Goal: Task Accomplishment & Management: Complete application form

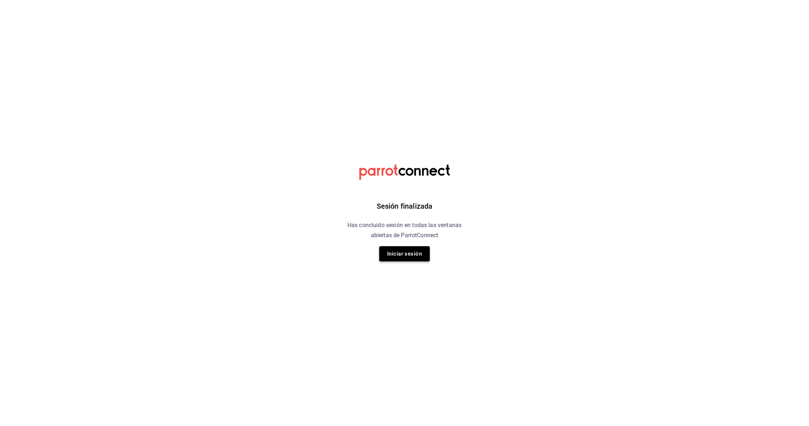
click at [408, 250] on button "Iniciar sesión" at bounding box center [404, 253] width 51 height 15
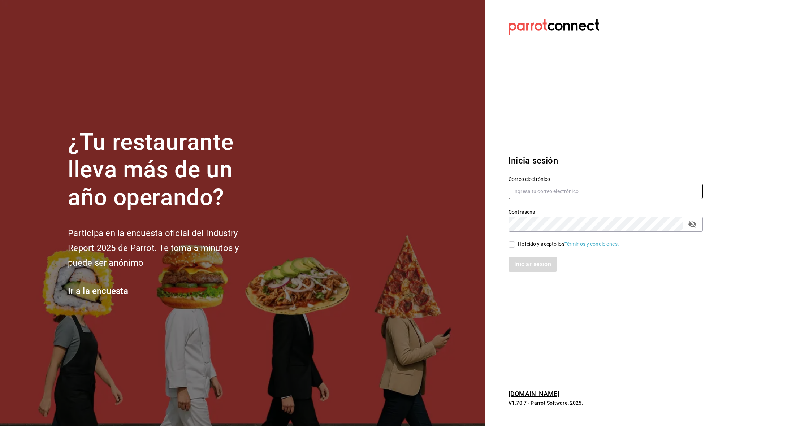
type input "multiuser@cielo.com"
click at [531, 245] on div "He leído y acepto los Términos y condiciones." at bounding box center [568, 244] width 101 height 8
click at [515, 245] on input "He leído y acepto los Términos y condiciones." at bounding box center [511, 244] width 6 height 6
checkbox input "true"
click at [533, 261] on button "Iniciar sesión" at bounding box center [532, 264] width 49 height 15
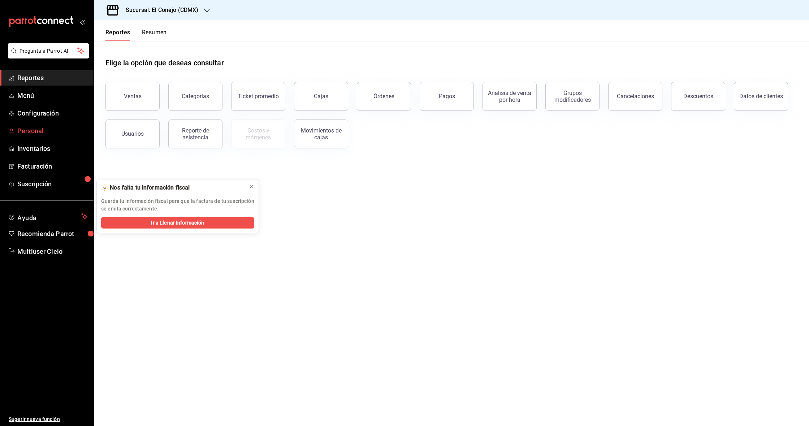
click at [39, 131] on span "Personal" at bounding box center [52, 131] width 70 height 10
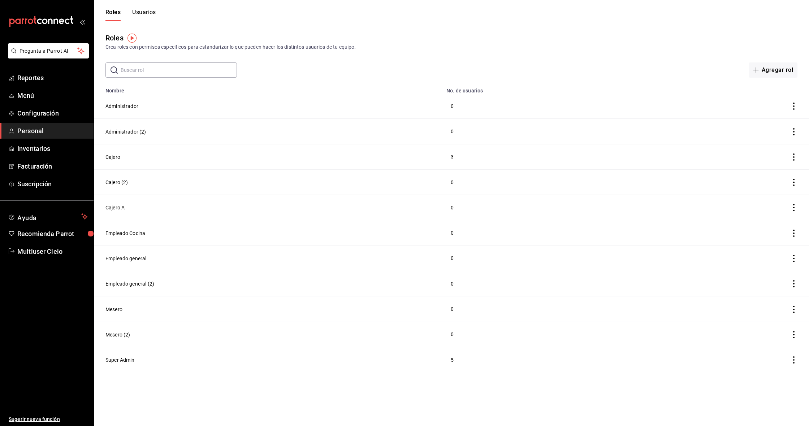
click at [145, 12] on button "Usuarios" at bounding box center [144, 15] width 24 height 12
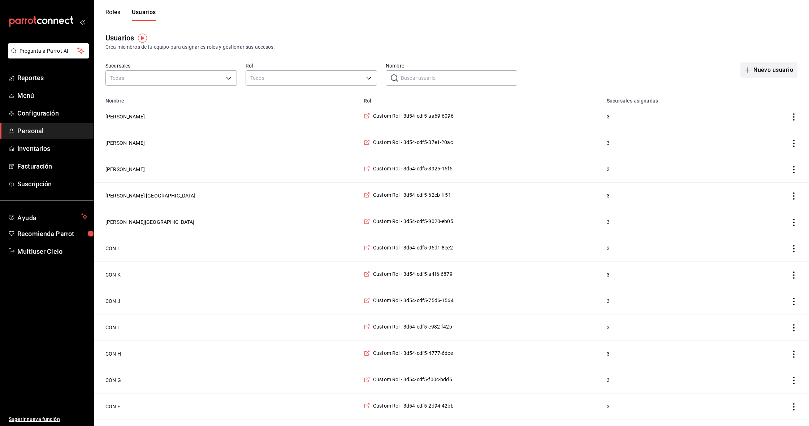
click at [772, 71] on button "Nuevo usuario" at bounding box center [768, 69] width 57 height 15
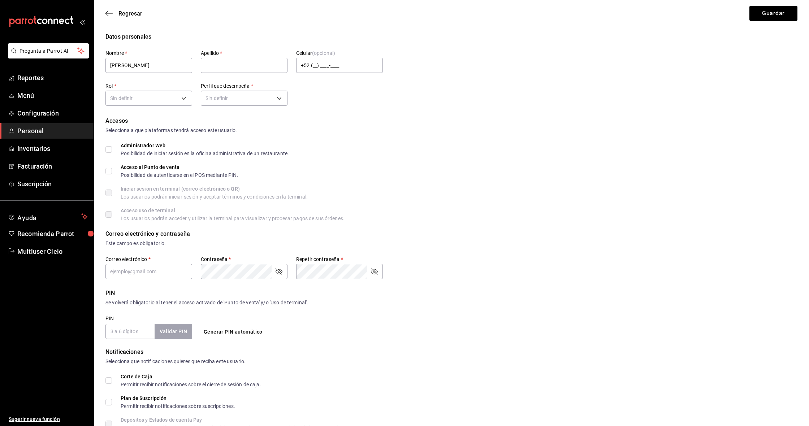
type input "[PERSON_NAME]"
click at [111, 9] on div "Regresar Guardar" at bounding box center [451, 13] width 715 height 27
click at [114, 14] on span "Regresar" at bounding box center [123, 13] width 37 height 7
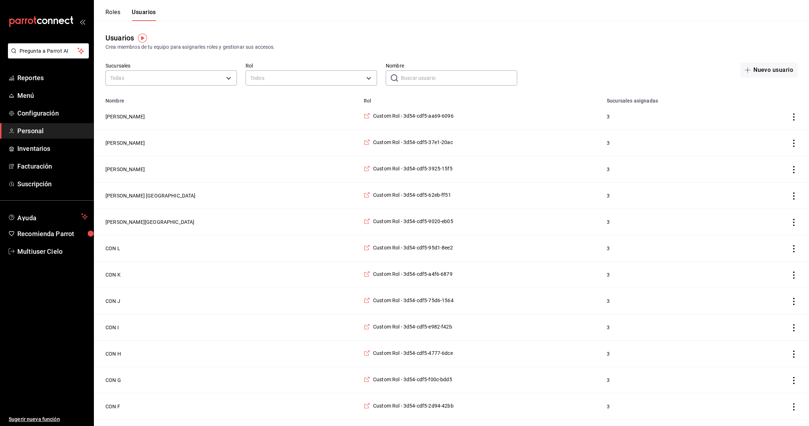
click at [118, 13] on button "Roles" at bounding box center [112, 15] width 15 height 12
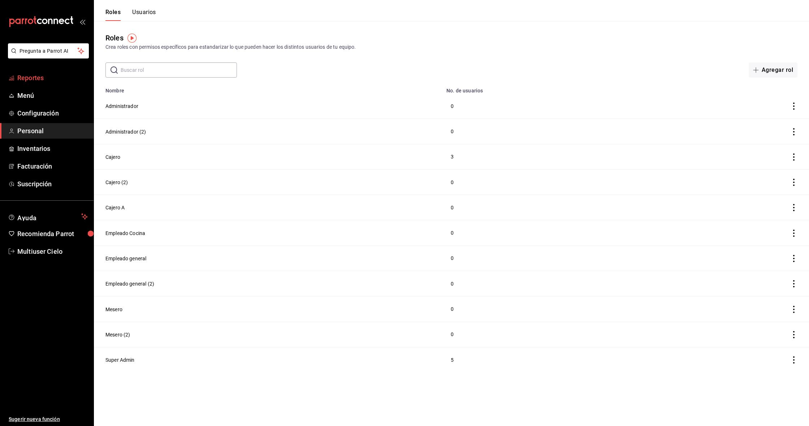
click at [55, 75] on span "Reportes" at bounding box center [52, 78] width 70 height 10
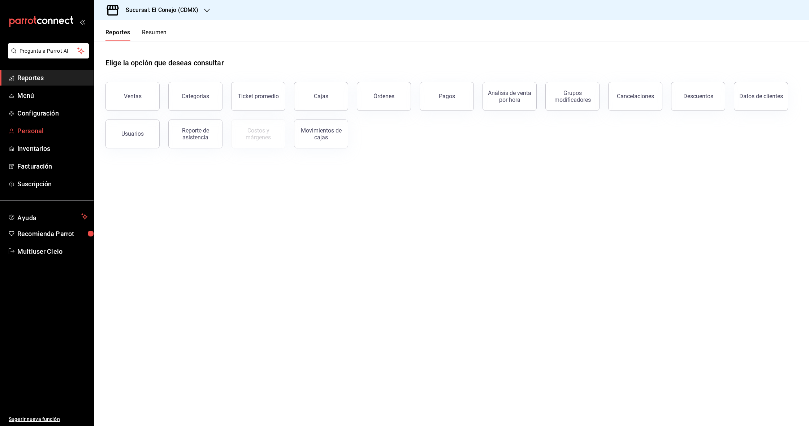
click at [51, 135] on span "Personal" at bounding box center [52, 131] width 70 height 10
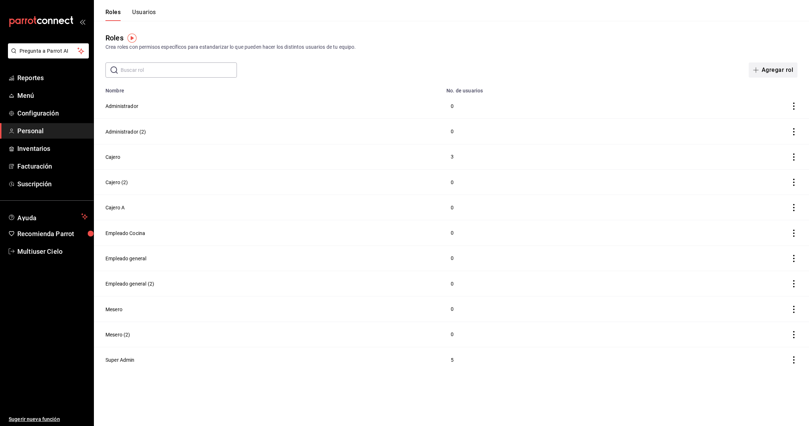
click at [781, 70] on button "Agregar rol" at bounding box center [772, 69] width 49 height 15
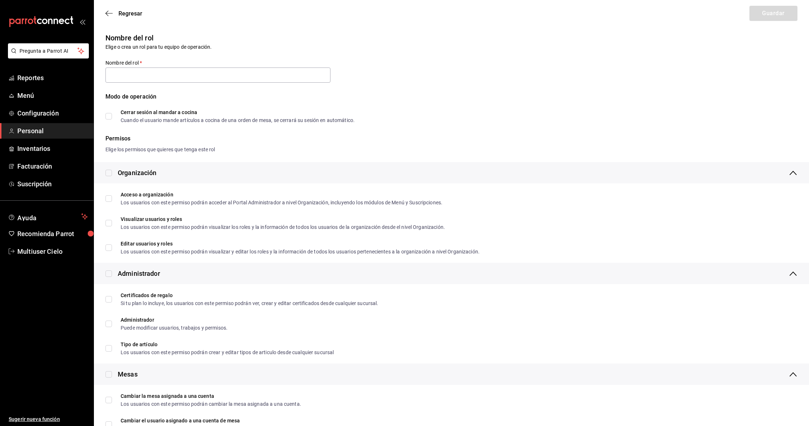
click at [109, 18] on div "Regresar Guardar" at bounding box center [451, 13] width 715 height 27
click at [114, 14] on span "Regresar" at bounding box center [123, 13] width 37 height 7
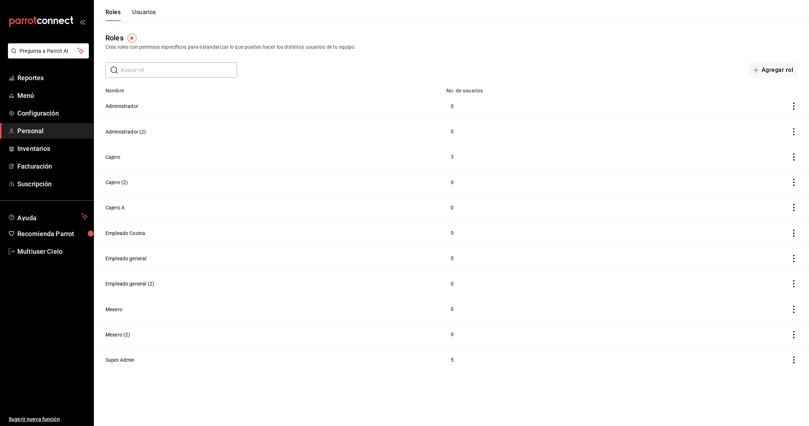
click at [151, 16] on button "Usuarios" at bounding box center [144, 15] width 24 height 12
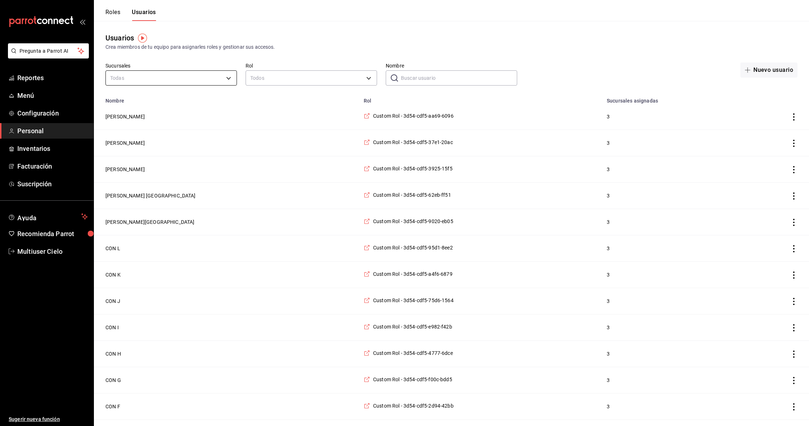
click at [171, 142] on li "El Conejo (CDMX)" at bounding box center [171, 141] width 131 height 13
type input "4e43a4fe-a53e-476a-af32-03d8b52c13ff"
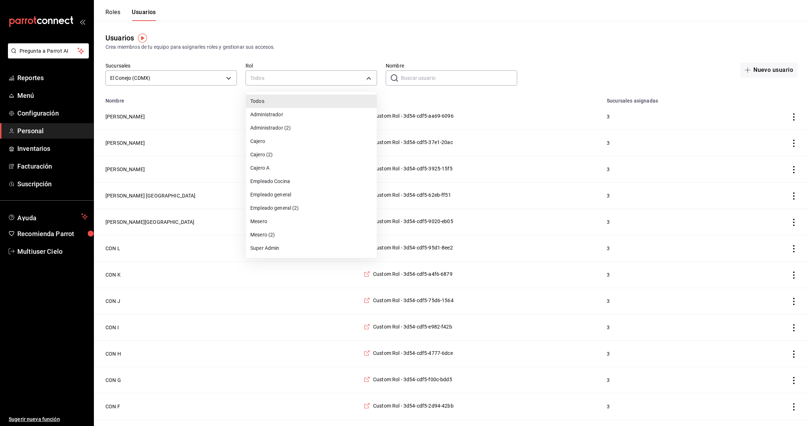
click at [432, 60] on div at bounding box center [404, 213] width 809 height 426
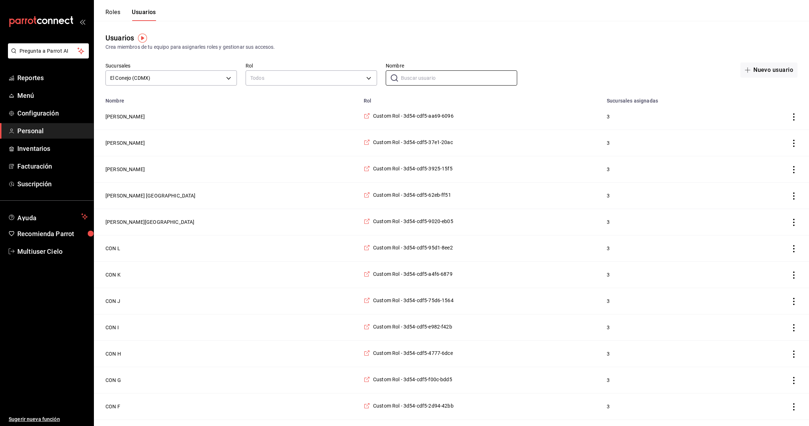
click at [431, 75] on input "Nombre" at bounding box center [459, 78] width 116 height 14
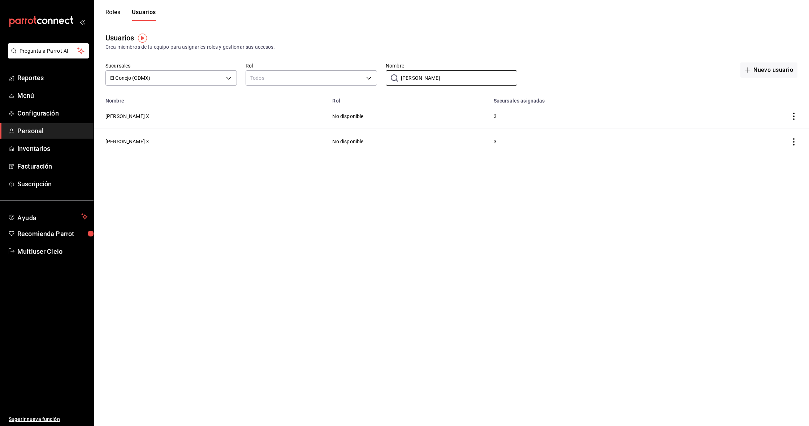
type input "[PERSON_NAME]"
click at [400, 120] on td "No disponible" at bounding box center [408, 116] width 161 height 25
click at [328, 118] on td "No disponible" at bounding box center [408, 116] width 161 height 25
click at [116, 115] on button "[PERSON_NAME] X" at bounding box center [127, 116] width 44 height 7
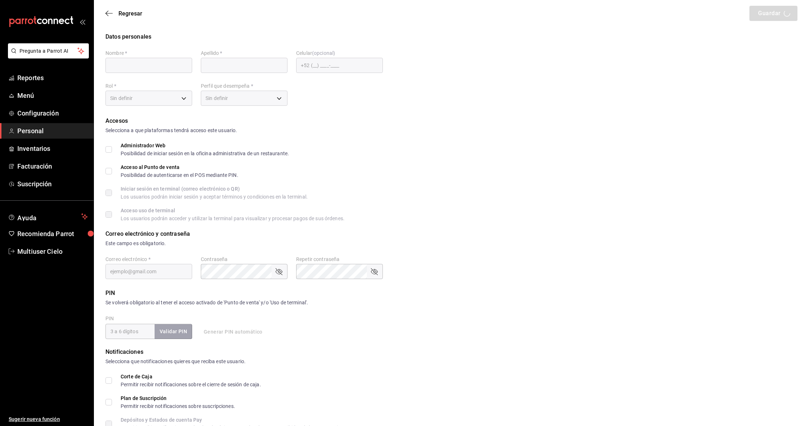
type input "[PERSON_NAME]"
type input "X"
checkbox input "true"
type input "[EMAIL_ADDRESS][DOMAIN_NAME]"
type input "752847"
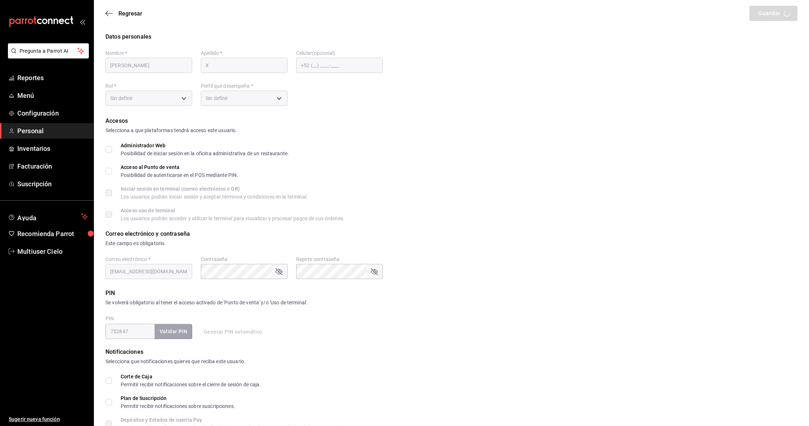
type input "UNDEFINED"
checkbox input "true"
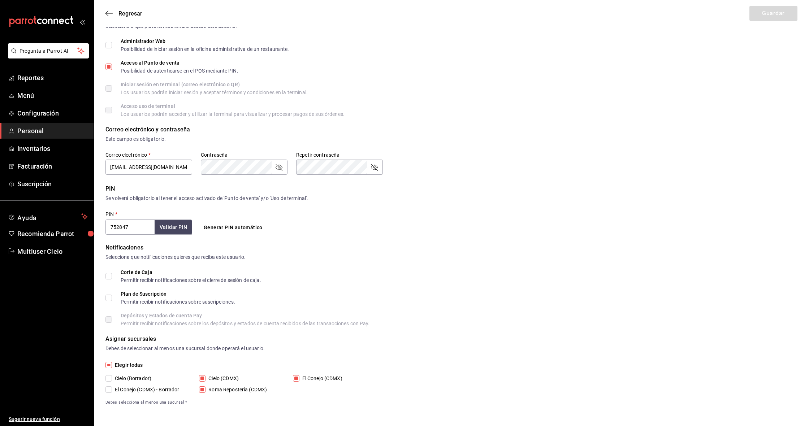
scroll to position [104, 0]
click at [227, 226] on button "Generar PIN automático" at bounding box center [233, 227] width 65 height 13
type input "5471"
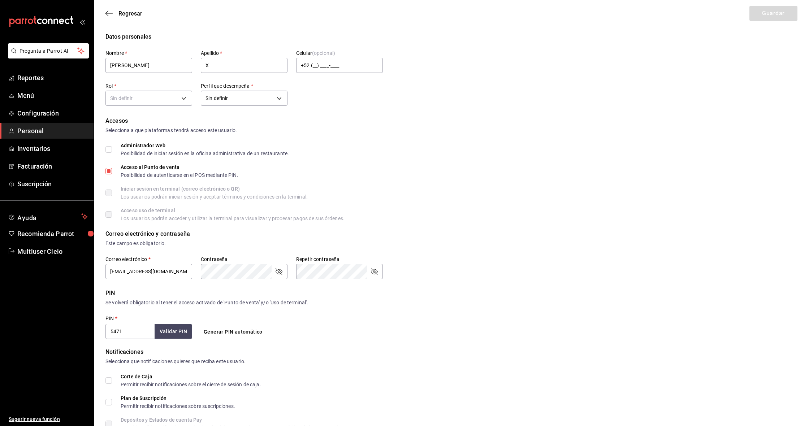
scroll to position [0, 0]
click at [139, 329] on input "5471" at bounding box center [129, 331] width 49 height 15
click at [170, 330] on button "Validar PIN" at bounding box center [173, 332] width 38 height 16
click at [254, 69] on input "X" at bounding box center [244, 65] width 87 height 15
click at [141, 65] on input "[PERSON_NAME]" at bounding box center [148, 65] width 87 height 15
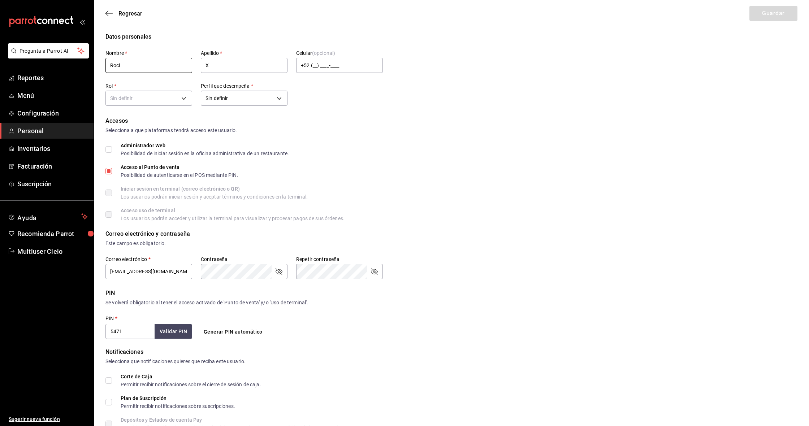
type input "[PERSON_NAME]"
click at [372, 142] on div "Accesos Selecciona a que plataformas tendrá acceso este usuario. Administrador …" at bounding box center [451, 169] width 692 height 104
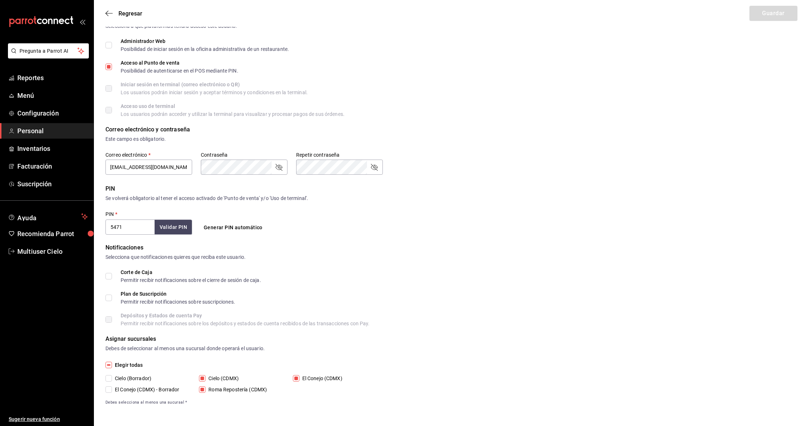
scroll to position [104, 0]
click at [109, 363] on input "Elegir todas" at bounding box center [108, 365] width 6 height 6
checkbox input "true"
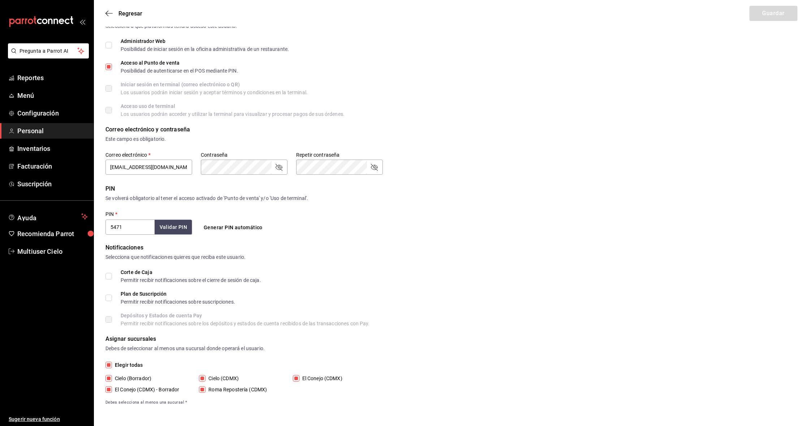
click at [109, 366] on input "Elegir todas" at bounding box center [108, 365] width 6 height 6
checkbox input "false"
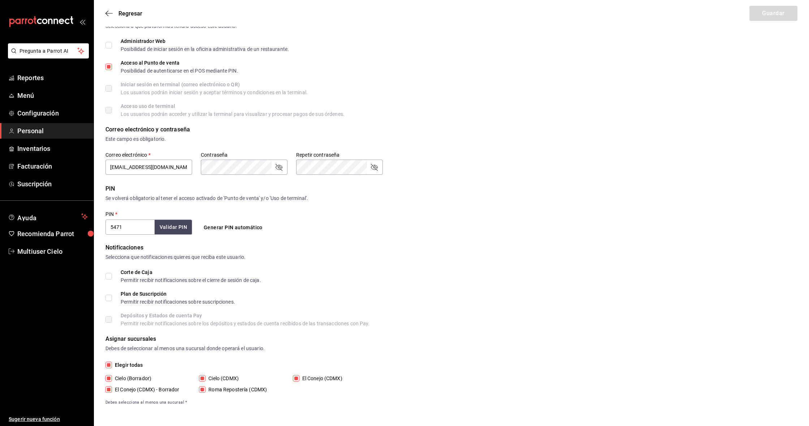
checkbox input "false"
click at [110, 376] on input "Elegir todas" at bounding box center [108, 377] width 6 height 6
checkbox input "true"
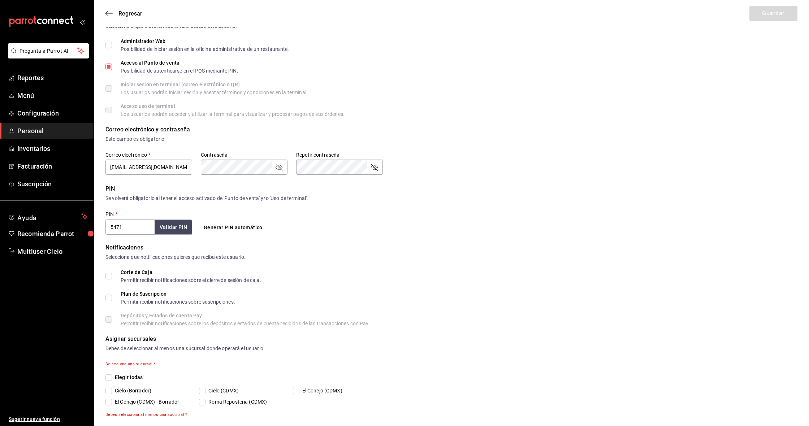
checkbox input "true"
click at [766, 20] on div "Regresar Guardar" at bounding box center [451, 13] width 715 height 27
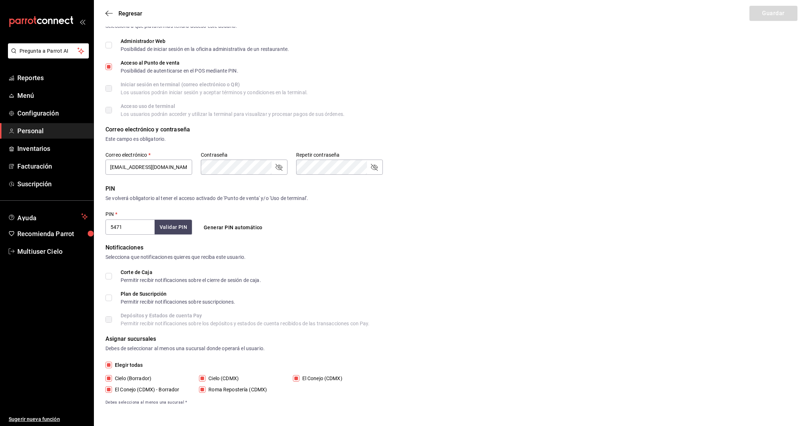
click at [770, 15] on div "Regresar Guardar" at bounding box center [451, 13] width 715 height 27
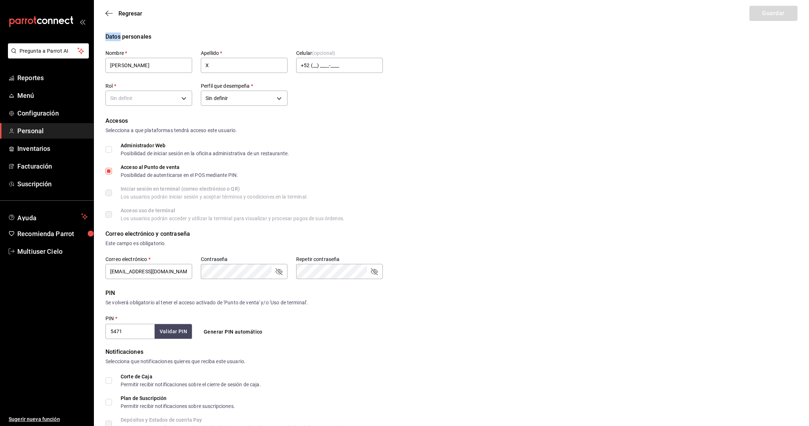
scroll to position [0, 0]
click at [186, 36] on div "Datos personales" at bounding box center [451, 36] width 692 height 9
click at [153, 35] on div "Datos personales" at bounding box center [451, 36] width 692 height 9
click at [149, 37] on div "Datos personales" at bounding box center [451, 36] width 692 height 9
click at [232, 61] on input "X" at bounding box center [244, 65] width 87 height 15
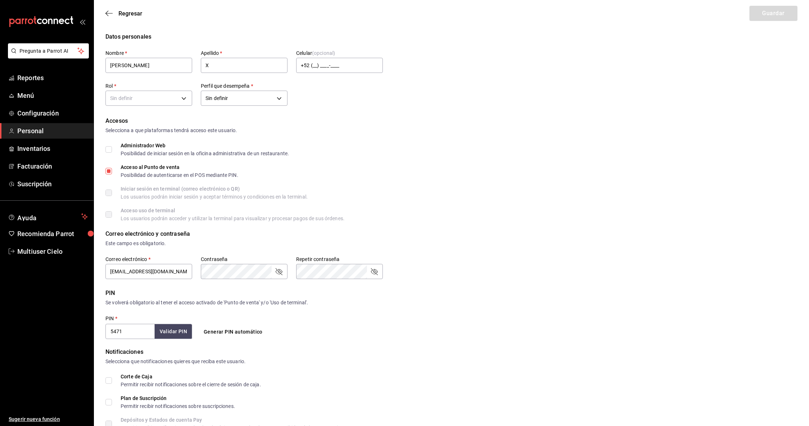
click at [238, 326] on button "Generar PIN automático" at bounding box center [233, 331] width 65 height 13
type input "6121"
click at [522, 62] on div "Datos personales Nombre   * [PERSON_NAME]   * X Celular (opcional) +52 (__) ___…" at bounding box center [451, 69] width 692 height 75
click at [779, 15] on div "Regresar Guardar" at bounding box center [451, 13] width 715 height 27
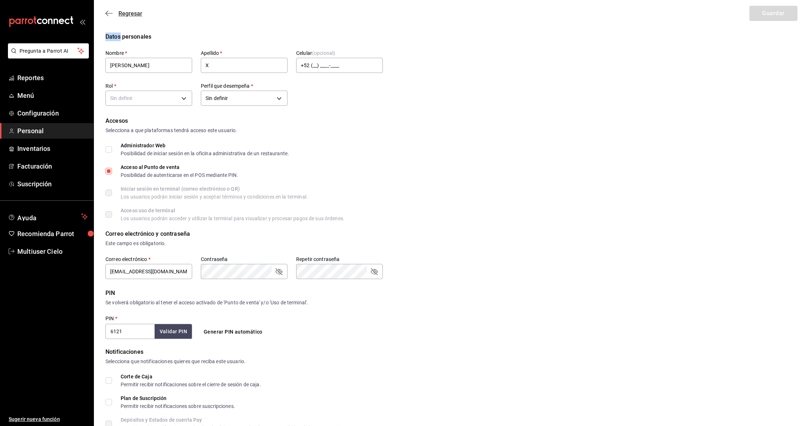
click at [112, 14] on icon "button" at bounding box center [108, 13] width 7 height 6
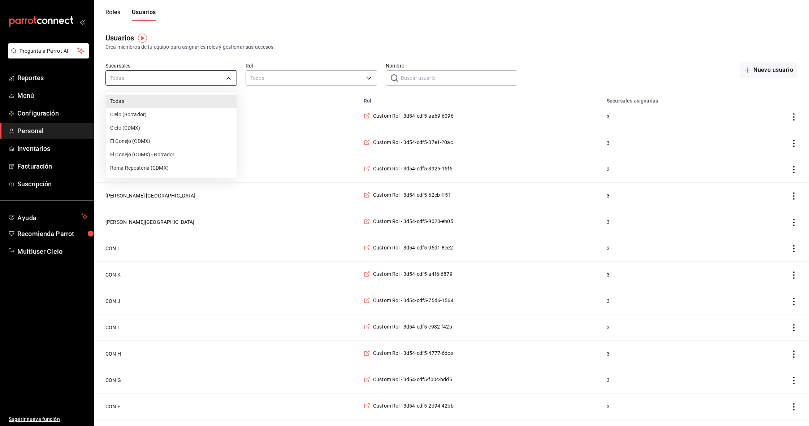
click at [462, 75] on div at bounding box center [404, 213] width 809 height 426
click at [453, 79] on input "Nombre" at bounding box center [459, 78] width 116 height 14
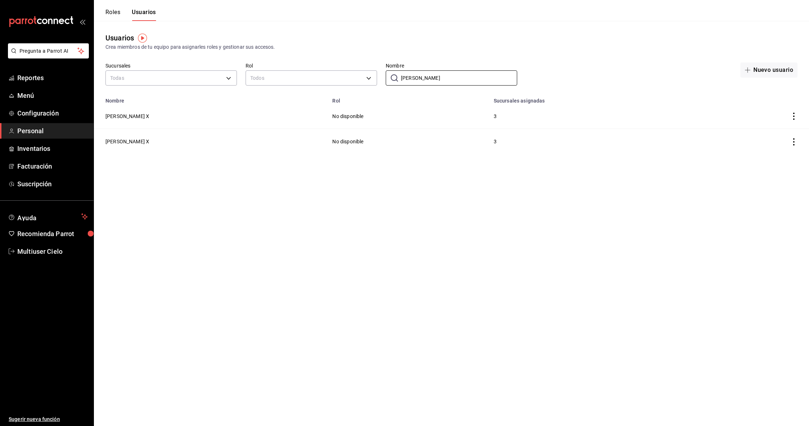
type input "[PERSON_NAME]"
click at [171, 115] on td "[PERSON_NAME] X" at bounding box center [211, 116] width 234 height 25
click at [121, 119] on button "[PERSON_NAME] X" at bounding box center [127, 116] width 44 height 7
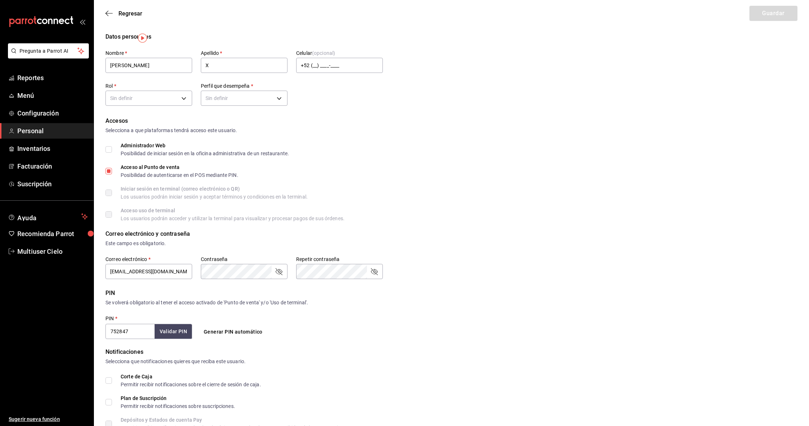
type input "UNDEFINED"
click at [231, 329] on button "Generar PIN automático" at bounding box center [233, 331] width 65 height 13
type input "5072"
click at [108, 14] on icon "button" at bounding box center [108, 13] width 7 height 6
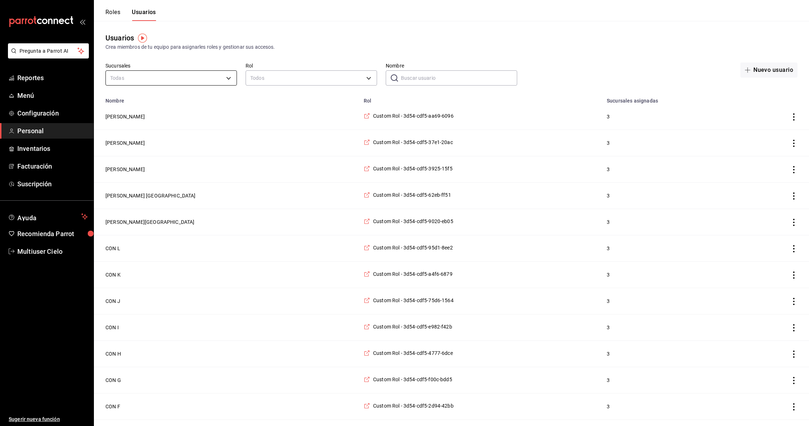
click at [425, 78] on div at bounding box center [404, 213] width 809 height 426
click at [768, 69] on button "Nuevo usuario" at bounding box center [768, 69] width 57 height 15
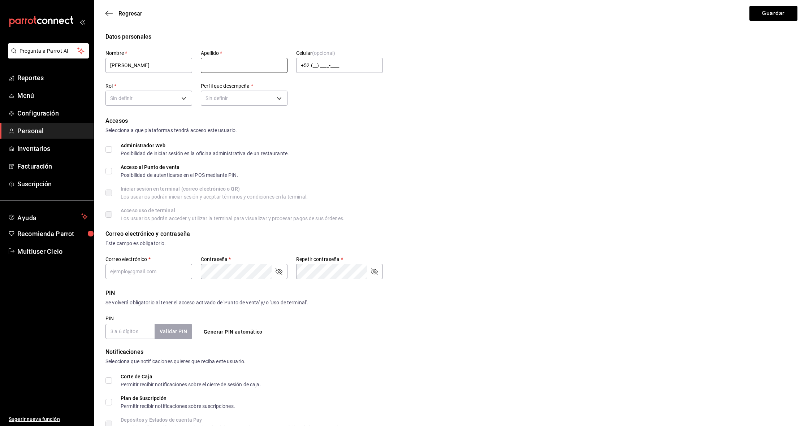
type input "[PERSON_NAME]"
type input "X"
click at [173, 96] on body "Pregunta a Parrot AI Reportes Menú Configuración Personal Inventarios Facturaci…" at bounding box center [404, 265] width 809 height 530
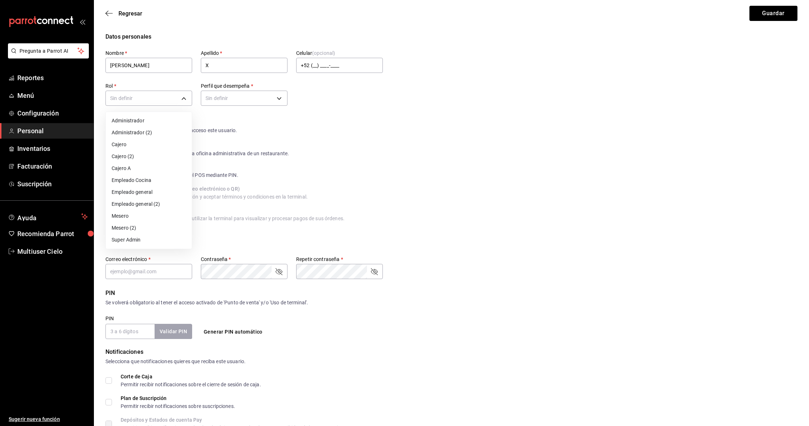
click at [164, 192] on li "Empleado general" at bounding box center [149, 192] width 86 height 12
type input "e8bb10df-937e-4330-a062-ff1c0c36246d"
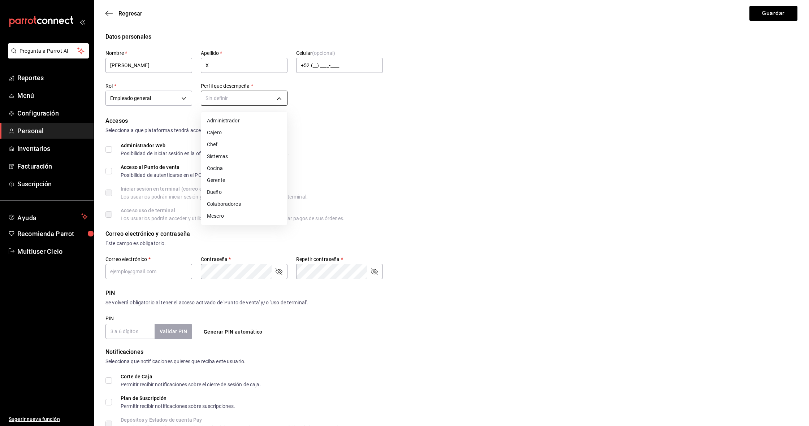
click at [265, 95] on body "Pregunta a Parrot AI Reportes Menú Configuración Personal Inventarios Facturaci…" at bounding box center [404, 265] width 809 height 530
click at [228, 166] on li "Cocina" at bounding box center [244, 168] width 86 height 12
type input "KITCHEN"
click at [232, 333] on button "Generar PIN automático" at bounding box center [233, 331] width 65 height 13
type input "8040"
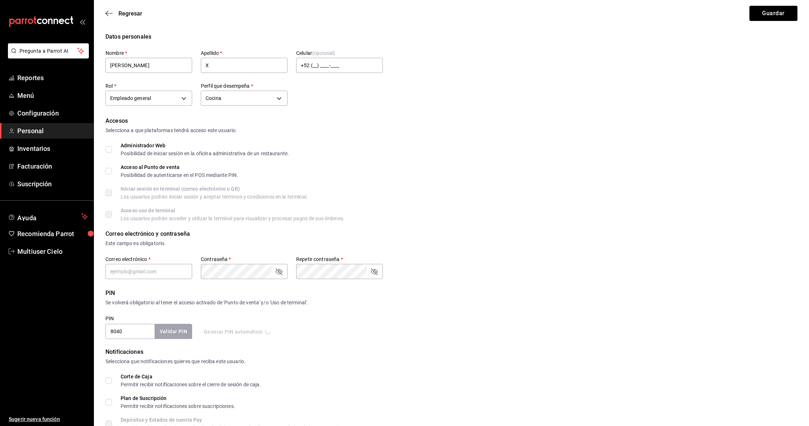
checkbox input "true"
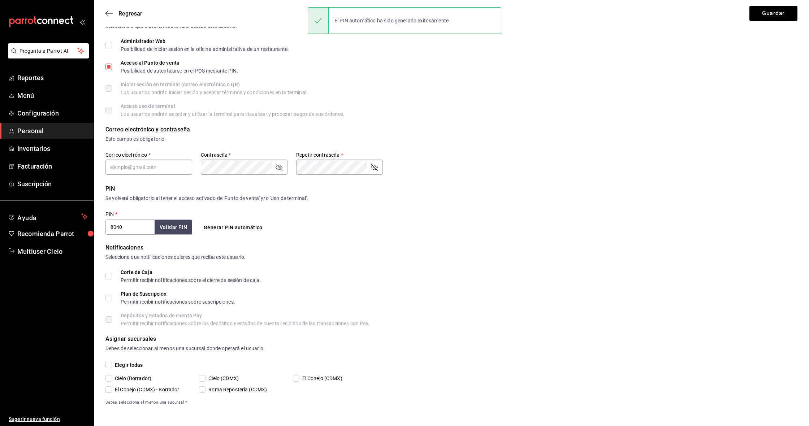
scroll to position [104, 0]
click at [120, 361] on span "Elegir todas" at bounding box center [127, 365] width 31 height 8
click at [112, 362] on input "Elegir todas" at bounding box center [108, 365] width 6 height 6
checkbox input "true"
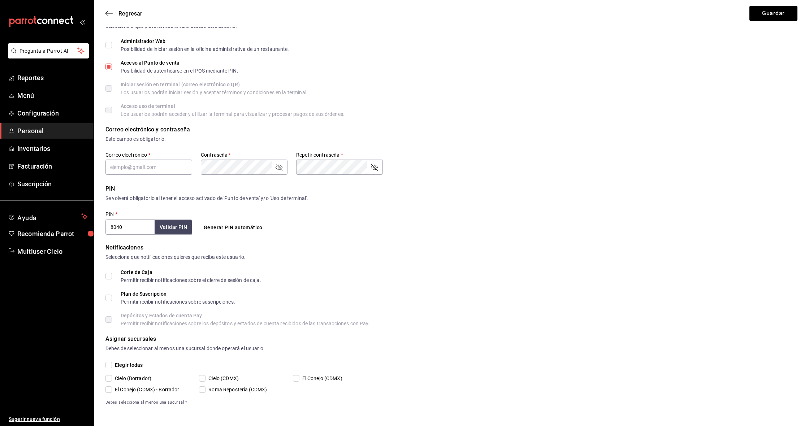
checkbox input "true"
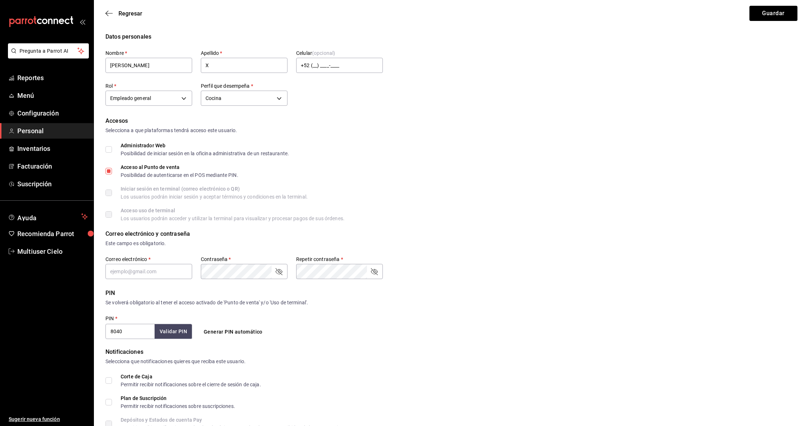
scroll to position [0, 0]
click at [771, 12] on button "Guardar" at bounding box center [773, 13] width 48 height 15
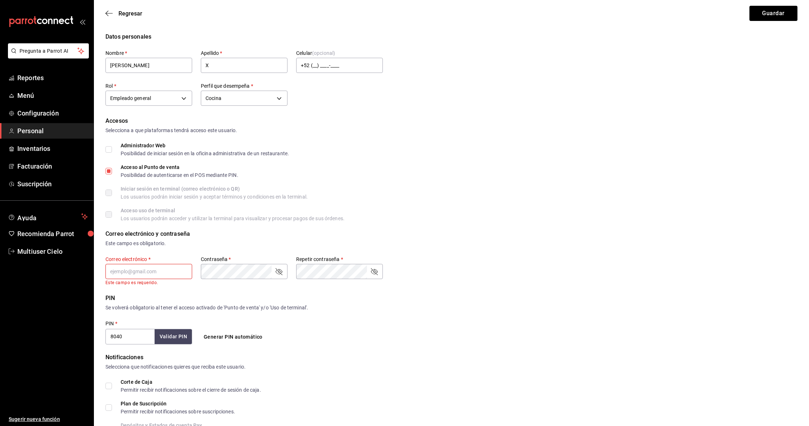
click at [365, 231] on div "Correo electrónico y contraseña" at bounding box center [451, 234] width 692 height 9
click at [153, 172] on div "Acceso al Punto de venta Posibilidad de autenticarse en el POS mediante PIN." at bounding box center [180, 171] width 118 height 13
click at [112, 172] on input "Acceso al Punto de venta Posibilidad de autenticarse en el POS mediante PIN." at bounding box center [108, 171] width 6 height 6
click at [145, 173] on div "Posibilidad de autenticarse en el POS mediante PIN." at bounding box center [180, 175] width 118 height 5
click at [112, 172] on input "Acceso al Punto de venta Posibilidad de autenticarse en el POS mediante PIN." at bounding box center [108, 171] width 6 height 6
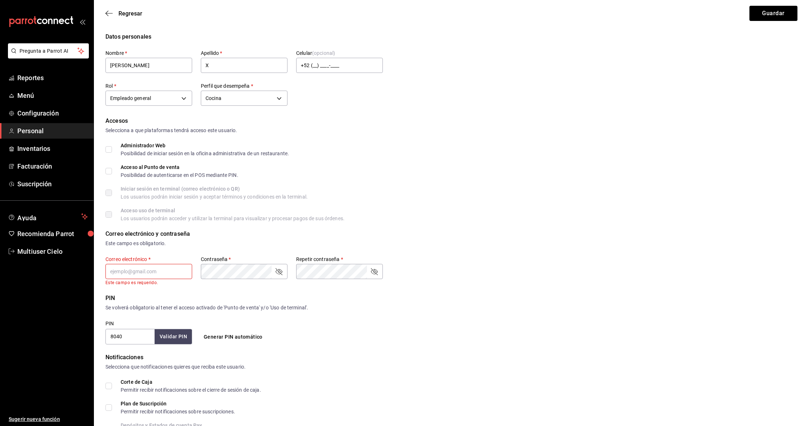
checkbox input "true"
click at [166, 276] on input "text" at bounding box center [148, 271] width 87 height 15
click at [309, 236] on div "Correo electrónico y contraseña" at bounding box center [451, 234] width 692 height 9
click at [768, 18] on button "Guardar" at bounding box center [773, 13] width 48 height 15
click at [459, 157] on div "Accesos Selecciona a que plataformas tendrá acceso este usuario. Administrador …" at bounding box center [451, 169] width 692 height 104
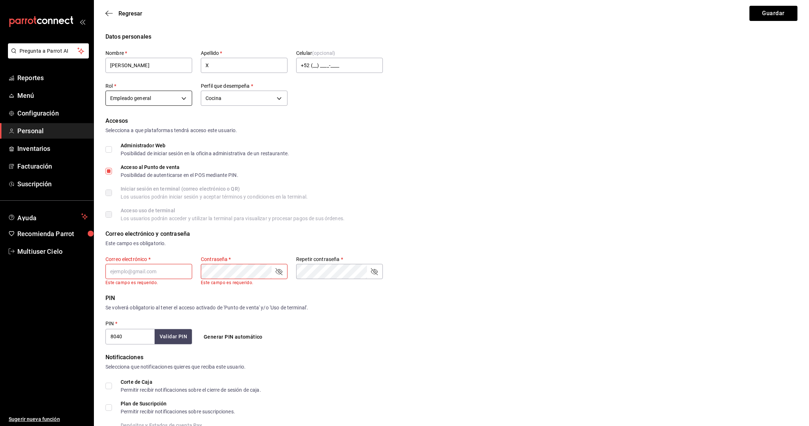
click at [164, 95] on body "Pregunta a Parrot AI Reportes Menú Configuración Personal Inventarios Facturaci…" at bounding box center [404, 268] width 809 height 536
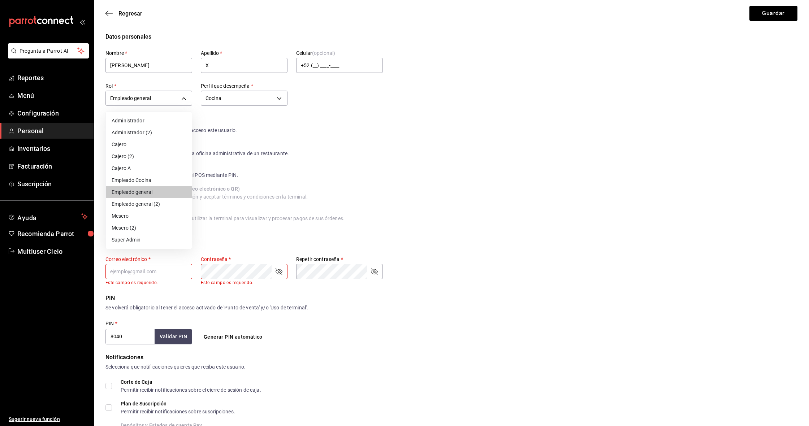
click at [166, 181] on li "Empleado Cocina" at bounding box center [149, 180] width 86 height 12
type input "c90e90c0-c6cd-409f-a3d2-24d232c3d1b9"
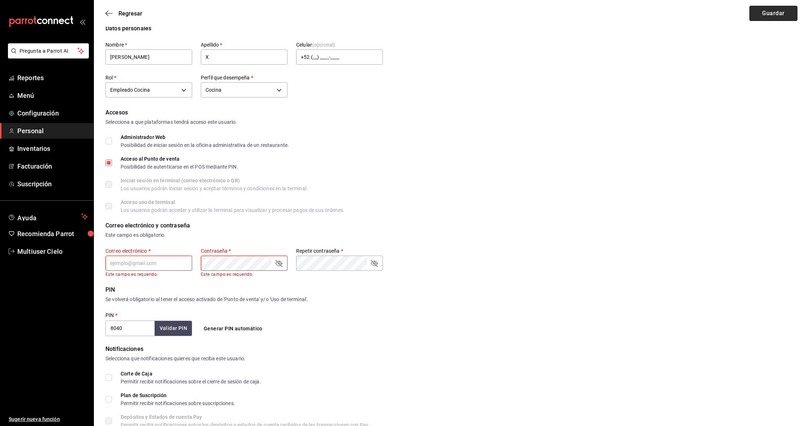
scroll to position [10, 0]
click at [770, 10] on button "Guardar" at bounding box center [773, 13] width 48 height 15
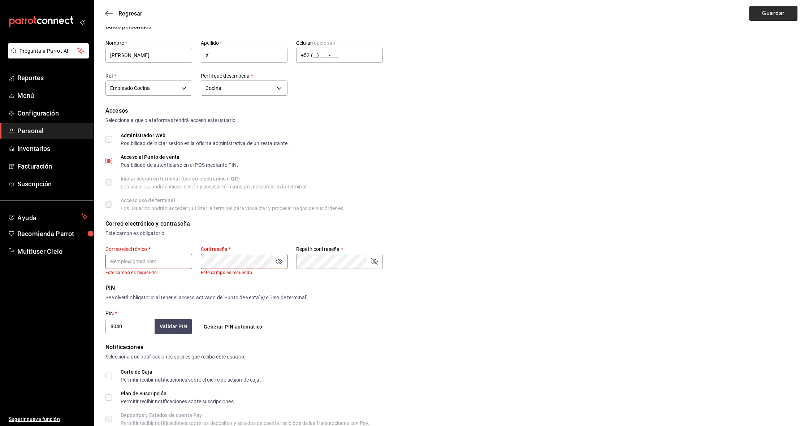
click at [770, 10] on button "Guardar" at bounding box center [773, 13] width 48 height 15
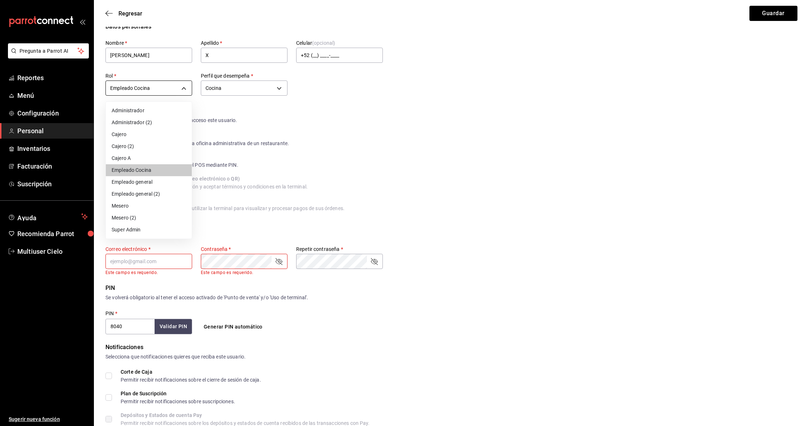
click at [187, 90] on body "Pregunta a Parrot AI Reportes Menú Configuración Personal Inventarios Facturaci…" at bounding box center [404, 258] width 809 height 536
click at [273, 138] on div at bounding box center [404, 213] width 809 height 426
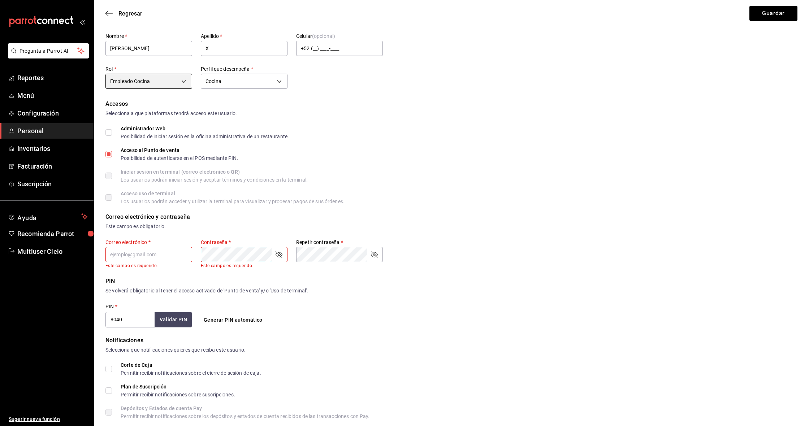
scroll to position [18, 0]
click at [215, 49] on input "X" at bounding box center [244, 47] width 87 height 15
type input "S"
click at [291, 93] on form "Datos personales Nombre   * [PERSON_NAME]   * S Celular (opcional) +52 (__) ___…" at bounding box center [451, 256] width 692 height 483
click at [792, 18] on button "Guardar" at bounding box center [773, 13] width 48 height 15
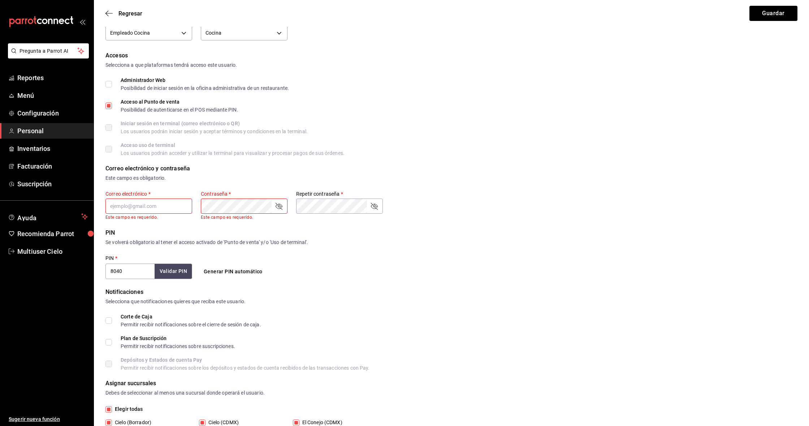
click at [392, 149] on div "Acceso uso de terminal Los usuarios podrán acceder y utilizar la terminal para …" at bounding box center [451, 149] width 692 height 13
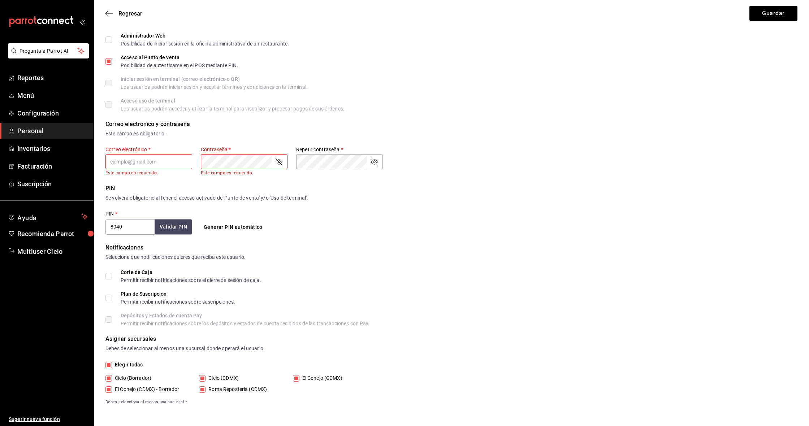
scroll to position [109, 0]
click at [134, 381] on span "Cielo (Borrador)" at bounding box center [131, 379] width 39 height 8
click at [112, 381] on input "Cielo (Borrador)" at bounding box center [108, 378] width 6 height 6
checkbox input "false"
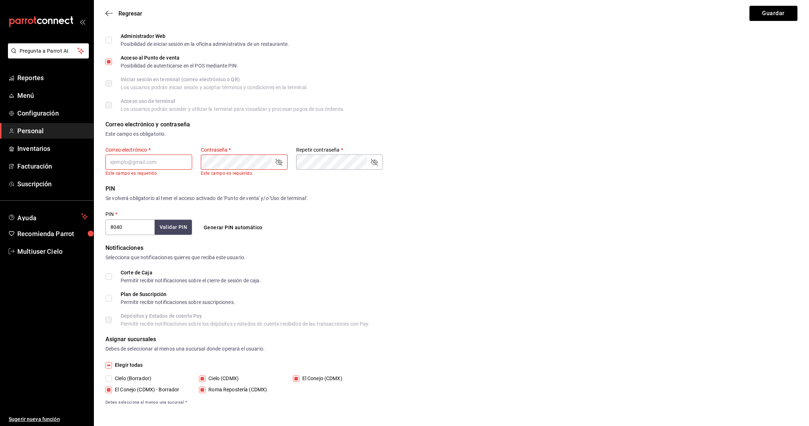
click at [128, 391] on span "El Conejo (CDMX) - Borrador" at bounding box center [145, 390] width 67 height 8
click at [112, 391] on input "El Conejo (CDMX) - Borrador" at bounding box center [108, 390] width 6 height 6
checkbox input "false"
click at [127, 365] on span "Elegir todas" at bounding box center [127, 365] width 31 height 8
click at [112, 365] on input "Elegir todas" at bounding box center [108, 365] width 6 height 6
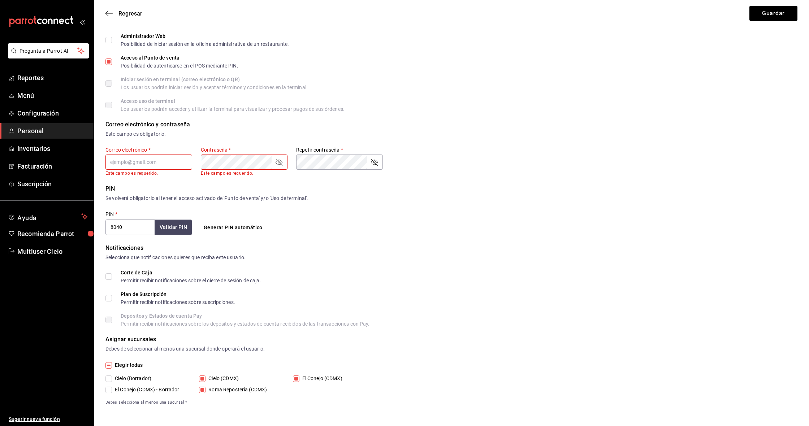
checkbox input "true"
click at [130, 367] on span "Elegir todas" at bounding box center [127, 365] width 31 height 8
click at [112, 367] on input "Elegir todas" at bounding box center [108, 365] width 6 height 6
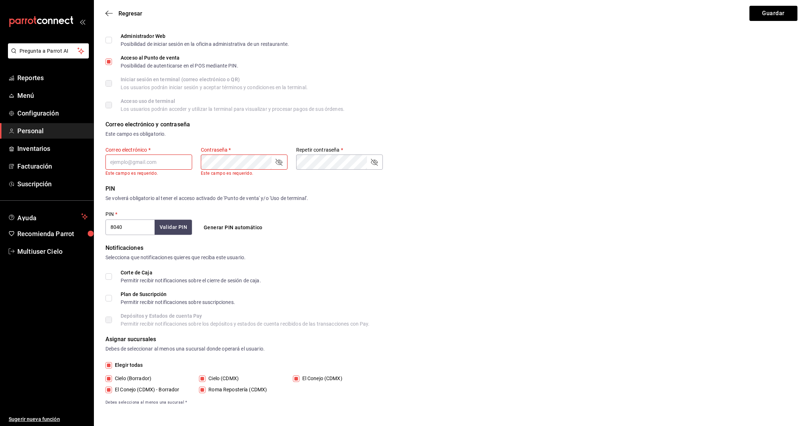
checkbox input "false"
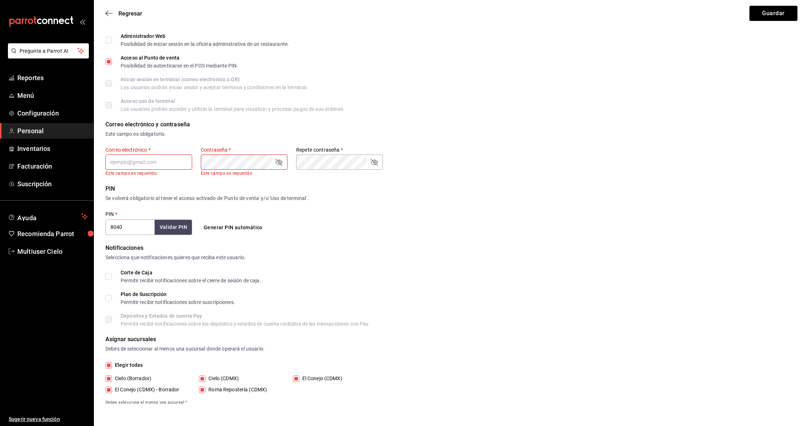
checkbox input "false"
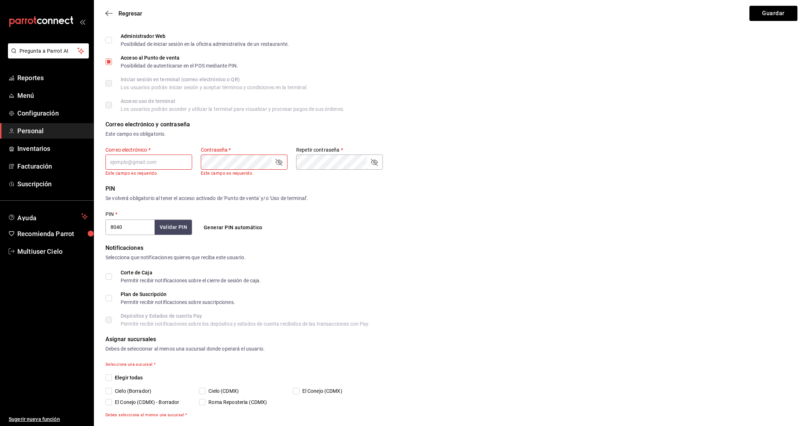
click at [300, 389] on span "El Conejo (CDMX)" at bounding box center [320, 391] width 43 height 8
click at [299, 389] on input "El Conejo (CDMX)" at bounding box center [296, 391] width 6 height 6
checkbox input "true"
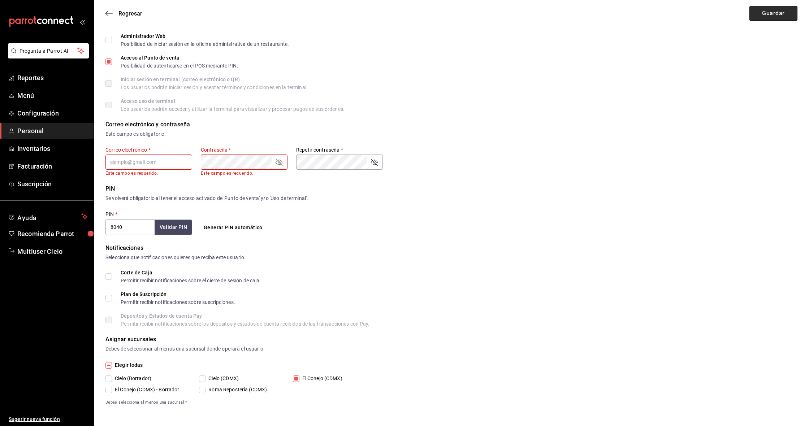
click at [772, 15] on button "Guardar" at bounding box center [773, 13] width 48 height 15
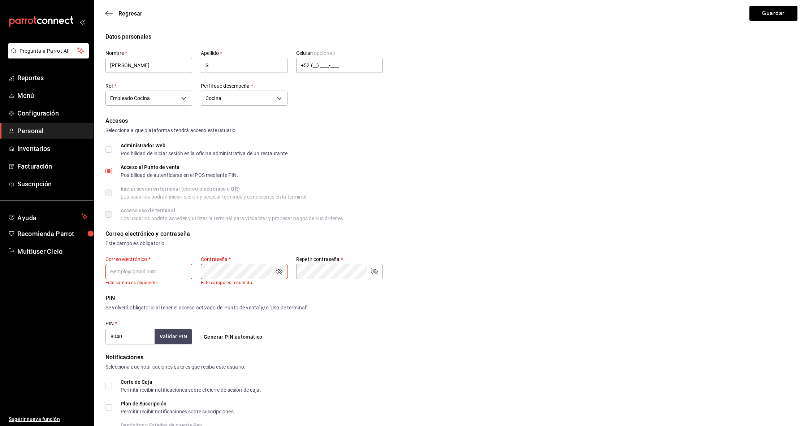
scroll to position [0, 0]
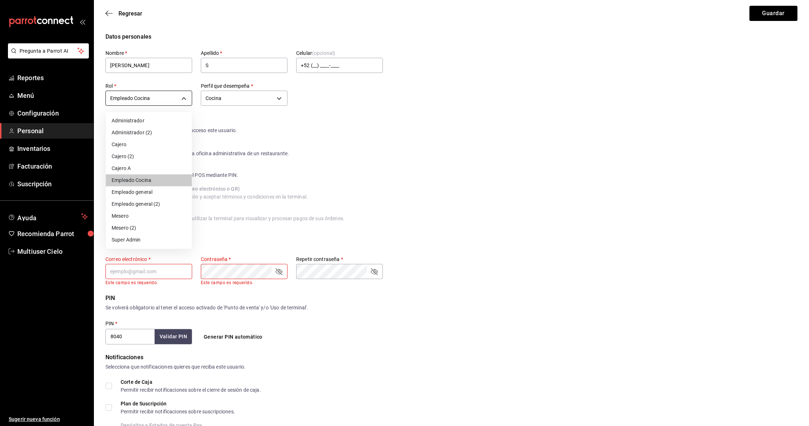
click at [183, 95] on body "Pregunta a Parrot AI Reportes Menú Configuración Personal Inventarios Facturaci…" at bounding box center [404, 268] width 809 height 536
click at [239, 103] on div at bounding box center [404, 213] width 809 height 426
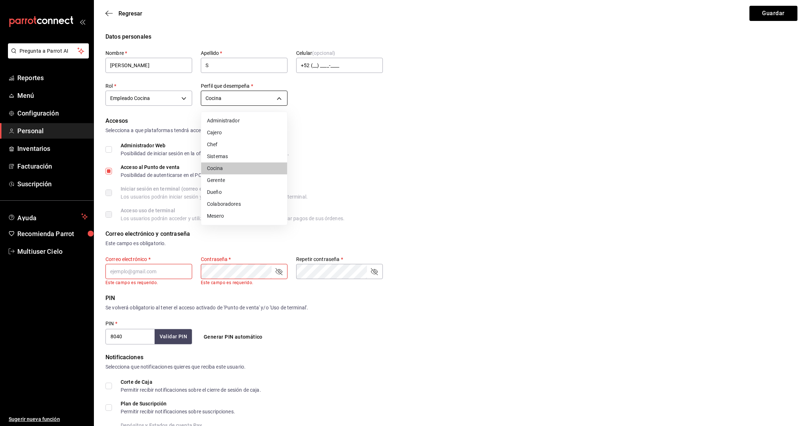
click at [274, 97] on body "Pregunta a Parrot AI Reportes Menú Configuración Personal Inventarios Facturaci…" at bounding box center [404, 268] width 809 height 536
click at [413, 128] on div at bounding box center [404, 213] width 809 height 426
click at [121, 14] on span "Regresar" at bounding box center [130, 13] width 24 height 7
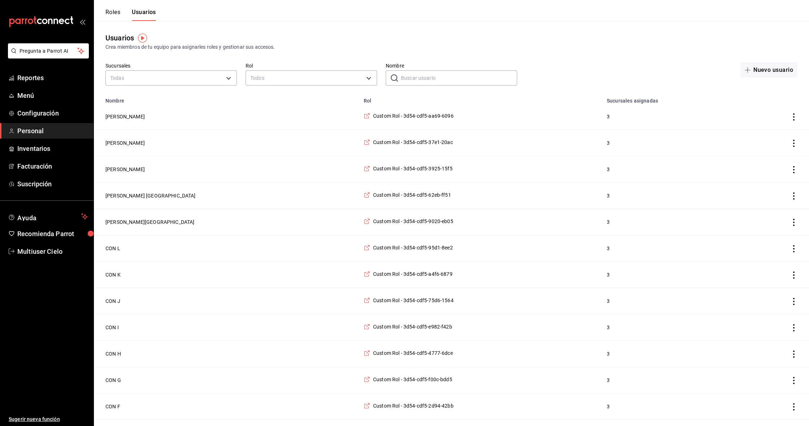
click at [117, 164] on td "[PERSON_NAME]" at bounding box center [226, 169] width 265 height 26
click at [117, 172] on button "[PERSON_NAME]" at bounding box center [124, 169] width 39 height 7
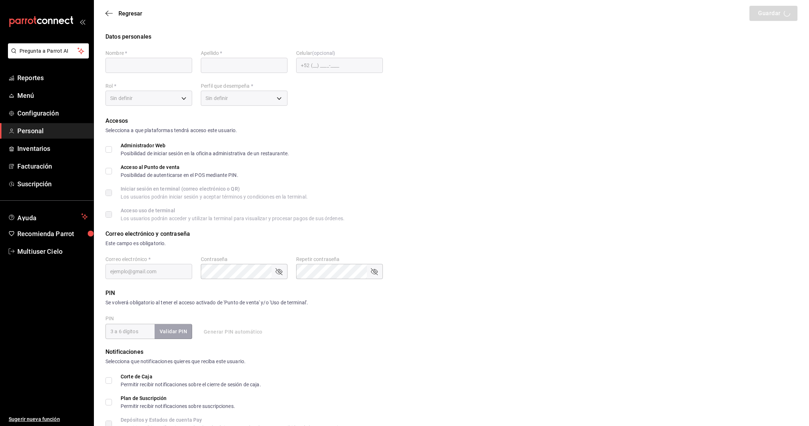
type input "[PERSON_NAME]"
type input "[GEOGRAPHIC_DATA]"
checkbox input "true"
type input "[EMAIL_ADDRESS][DOMAIN_NAME]"
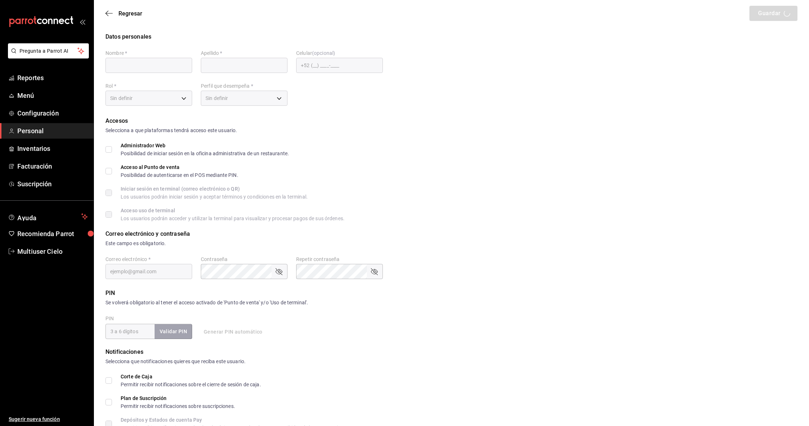
type input "7158"
type input "4bf2a750-0033-4272-9bbf-bbeaacf1225b"
type input "UNDEFINED"
checkbox input "true"
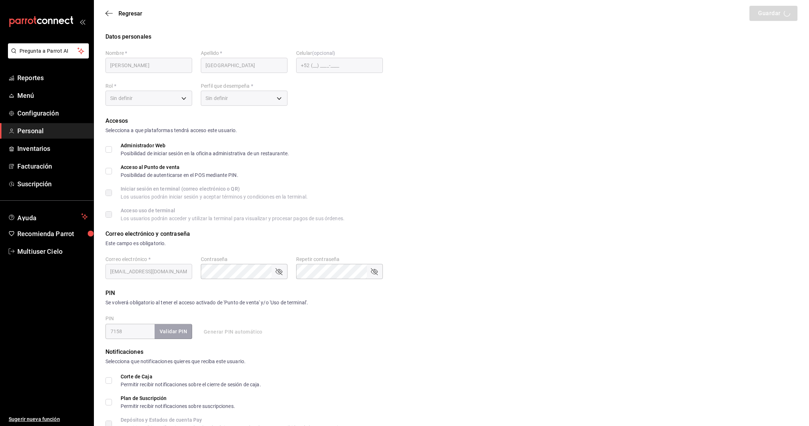
checkbox input "true"
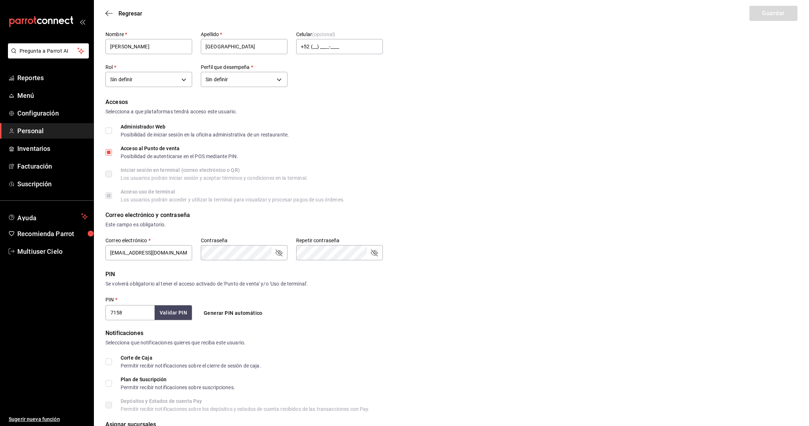
scroll to position [19, 0]
click at [178, 253] on input "[EMAIL_ADDRESS][DOMAIN_NAME]" at bounding box center [148, 251] width 87 height 15
click at [330, 200] on div "Los usuarios podrán acceder y utilizar la terminal para visualizar y procesar p…" at bounding box center [233, 198] width 224 height 5
click at [101, 11] on div "Regresar Guardar" at bounding box center [451, 13] width 715 height 27
click at [115, 16] on span "Regresar" at bounding box center [123, 13] width 37 height 7
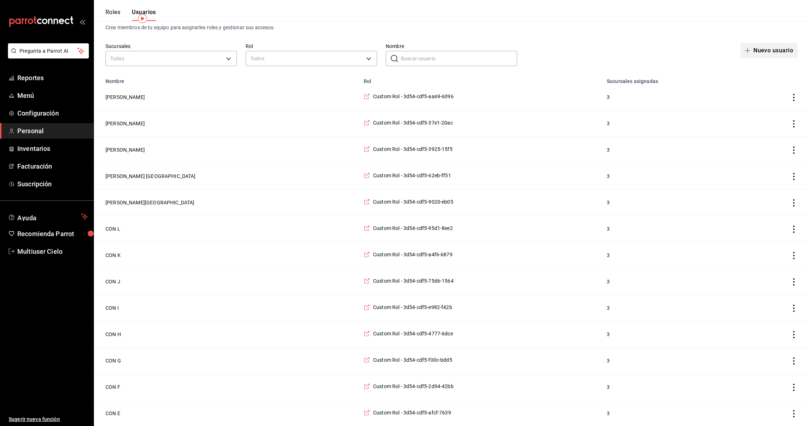
click at [771, 48] on button "Nuevo usuario" at bounding box center [768, 50] width 57 height 15
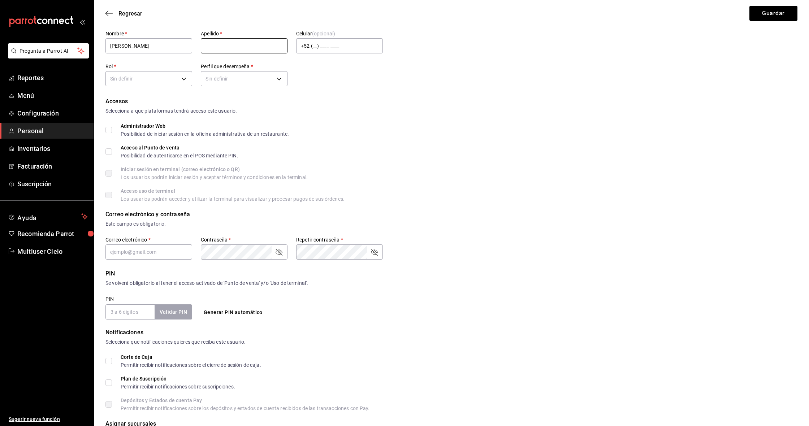
type input "[PERSON_NAME]"
type input "S"
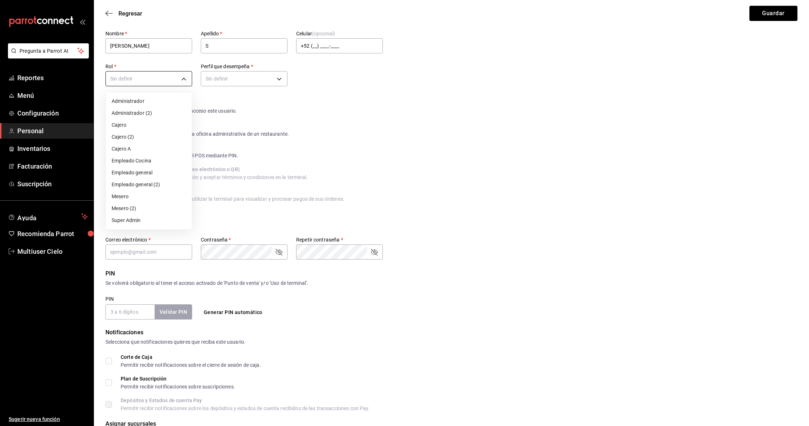
click at [181, 80] on body "Pregunta a Parrot AI Reportes Menú Configuración Personal Inventarios Facturaci…" at bounding box center [404, 246] width 809 height 530
click at [160, 185] on li "Empleado general (2)" at bounding box center [149, 185] width 86 height 12
type input "61dfed37-3b83-4fe4-8241-005a5398c0d1"
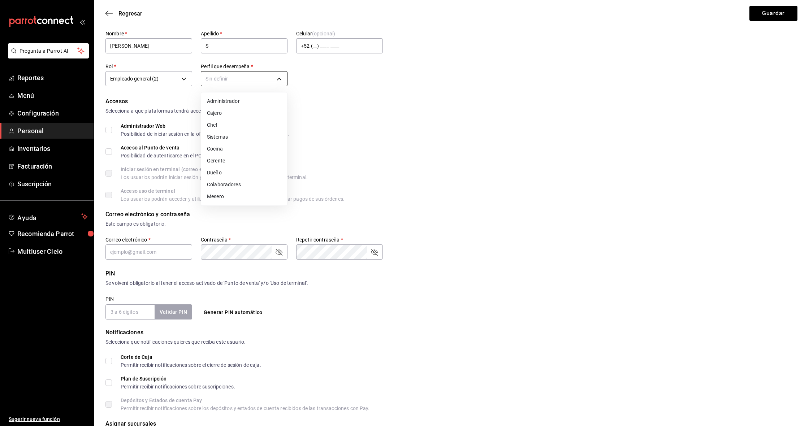
click at [249, 76] on body "Pregunta a Parrot AI Reportes Menú Configuración Personal Inventarios Facturaci…" at bounding box center [404, 246] width 809 height 530
click at [252, 150] on li "Cocina" at bounding box center [244, 149] width 86 height 12
type input "KITCHEN"
click at [168, 154] on div "Posibilidad de autenticarse en el POS mediante PIN." at bounding box center [180, 155] width 118 height 5
click at [112, 154] on input "Acceso al Punto de venta Posibilidad de autenticarse en el POS mediante PIN." at bounding box center [108, 151] width 6 height 6
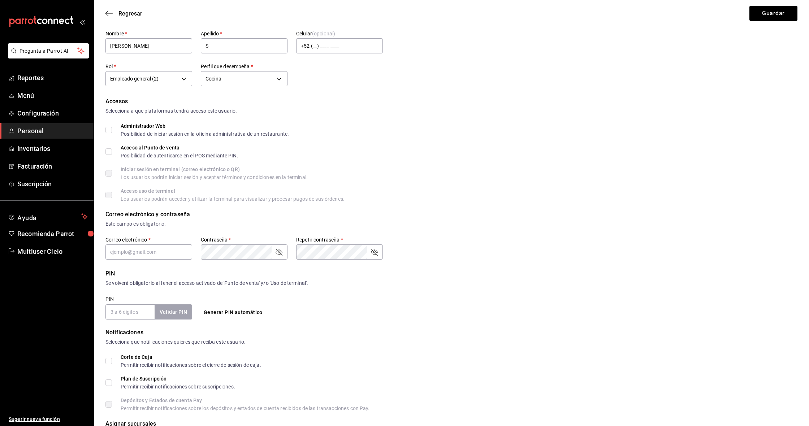
checkbox input "true"
click at [169, 314] on div "Validar PIN" at bounding box center [173, 312] width 38 height 15
click at [209, 313] on button "Generar PIN automático" at bounding box center [233, 312] width 65 height 13
type input "7009"
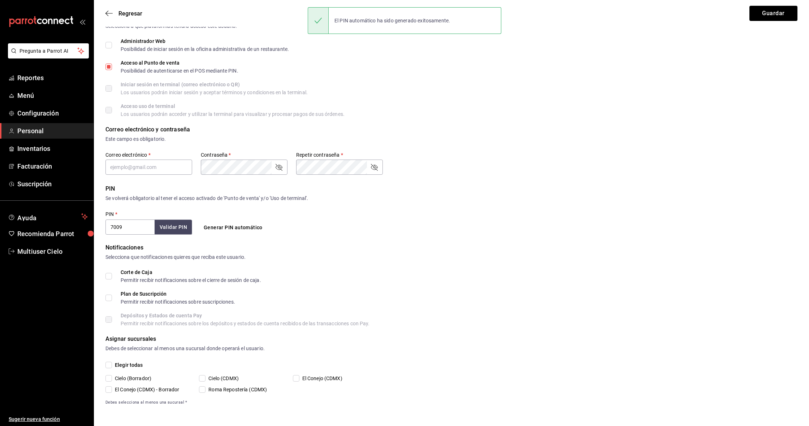
scroll to position [104, 0]
click at [310, 380] on span "El Conejo (CDMX)" at bounding box center [320, 379] width 43 height 8
click at [299, 380] on input "El Conejo (CDMX)" at bounding box center [296, 378] width 6 height 6
checkbox input "true"
click at [776, 13] on button "Guardar" at bounding box center [773, 13] width 48 height 15
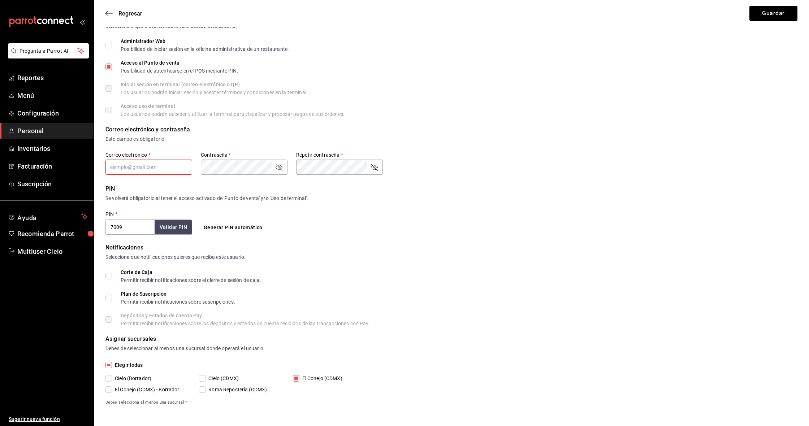
click at [335, 200] on div "Se volverá obligatorio al tener el acceso activado de 'Punto de venta' y/o 'Uso…" at bounding box center [451, 199] width 692 height 8
